Goal: Book appointment/travel/reservation

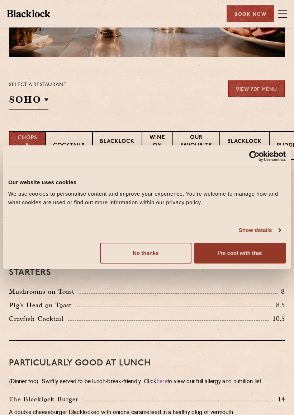
scroll to position [115, 0]
click at [231, 255] on button "I'm cool with that" at bounding box center [240, 253] width 92 height 21
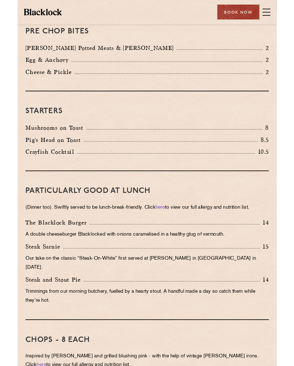
scroll to position [262, 0]
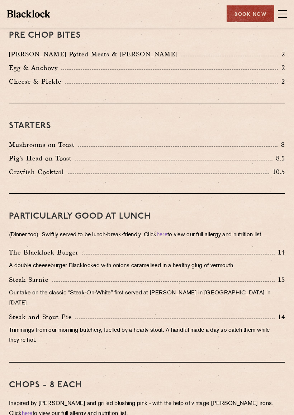
click at [162, 235] on link "here" at bounding box center [162, 234] width 11 height 5
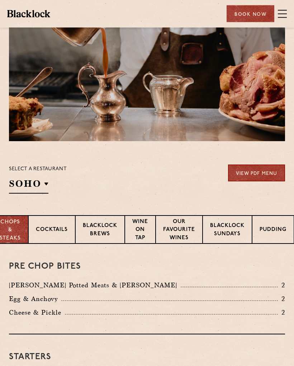
scroll to position [0, 0]
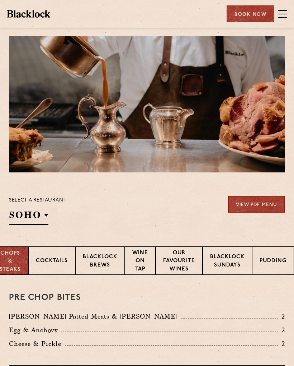
click at [249, 15] on div "Book Now" at bounding box center [251, 13] width 48 height 17
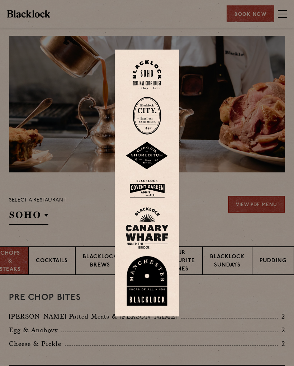
click at [141, 275] on img at bounding box center [147, 281] width 43 height 50
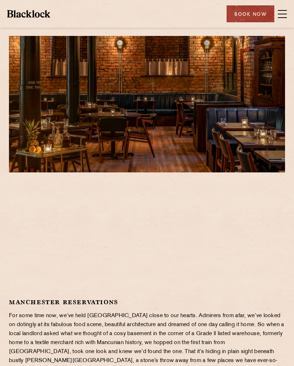
click at [278, 11] on span at bounding box center [282, 14] width 9 height 11
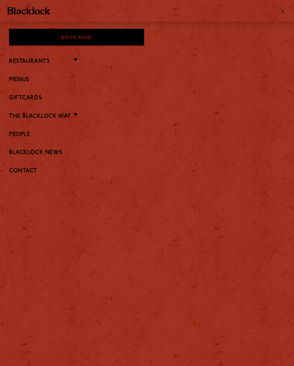
click at [30, 59] on link "Restaurants" at bounding box center [29, 61] width 41 height 7
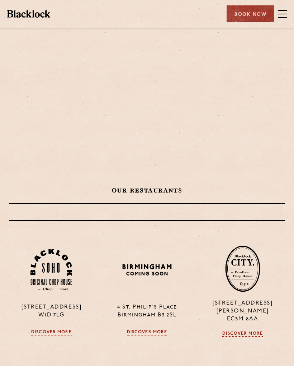
click at [78, 58] on div at bounding box center [147, 104] width 276 height 136
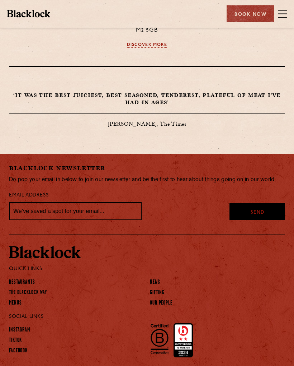
scroll to position [534, 0]
